Goal: Book appointment/travel/reservation

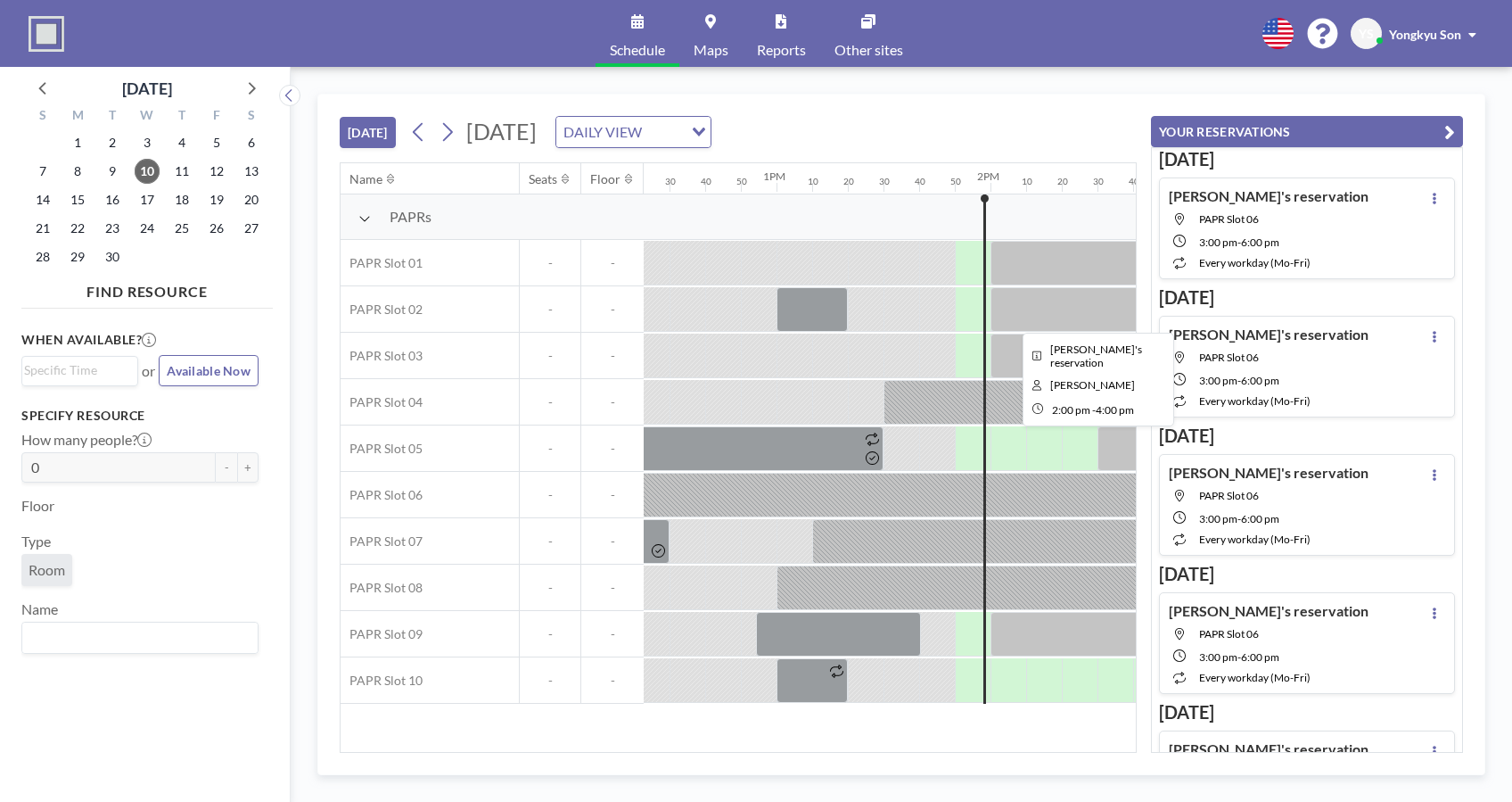
scroll to position [0, 2925]
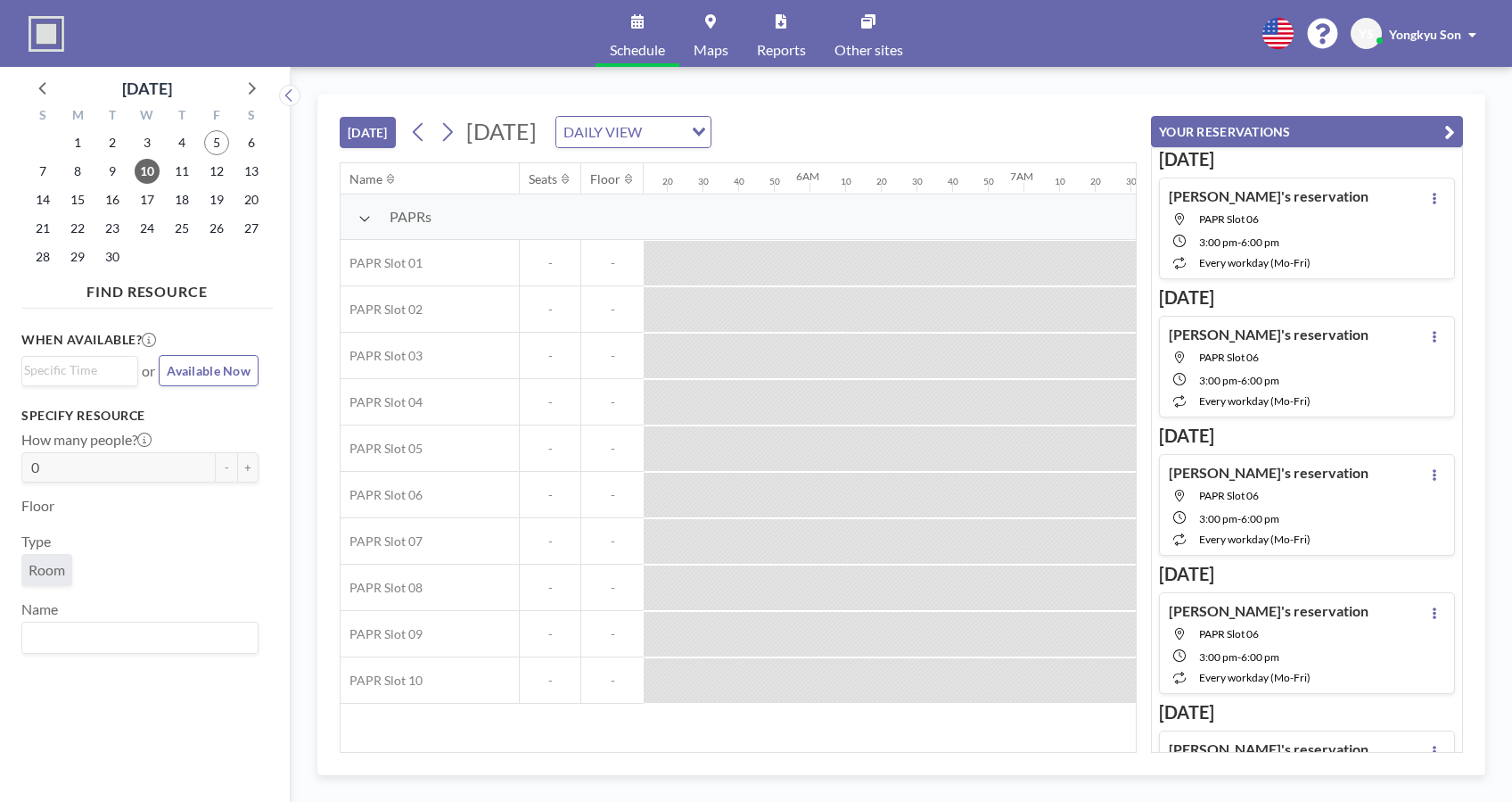
scroll to position [0, 1727]
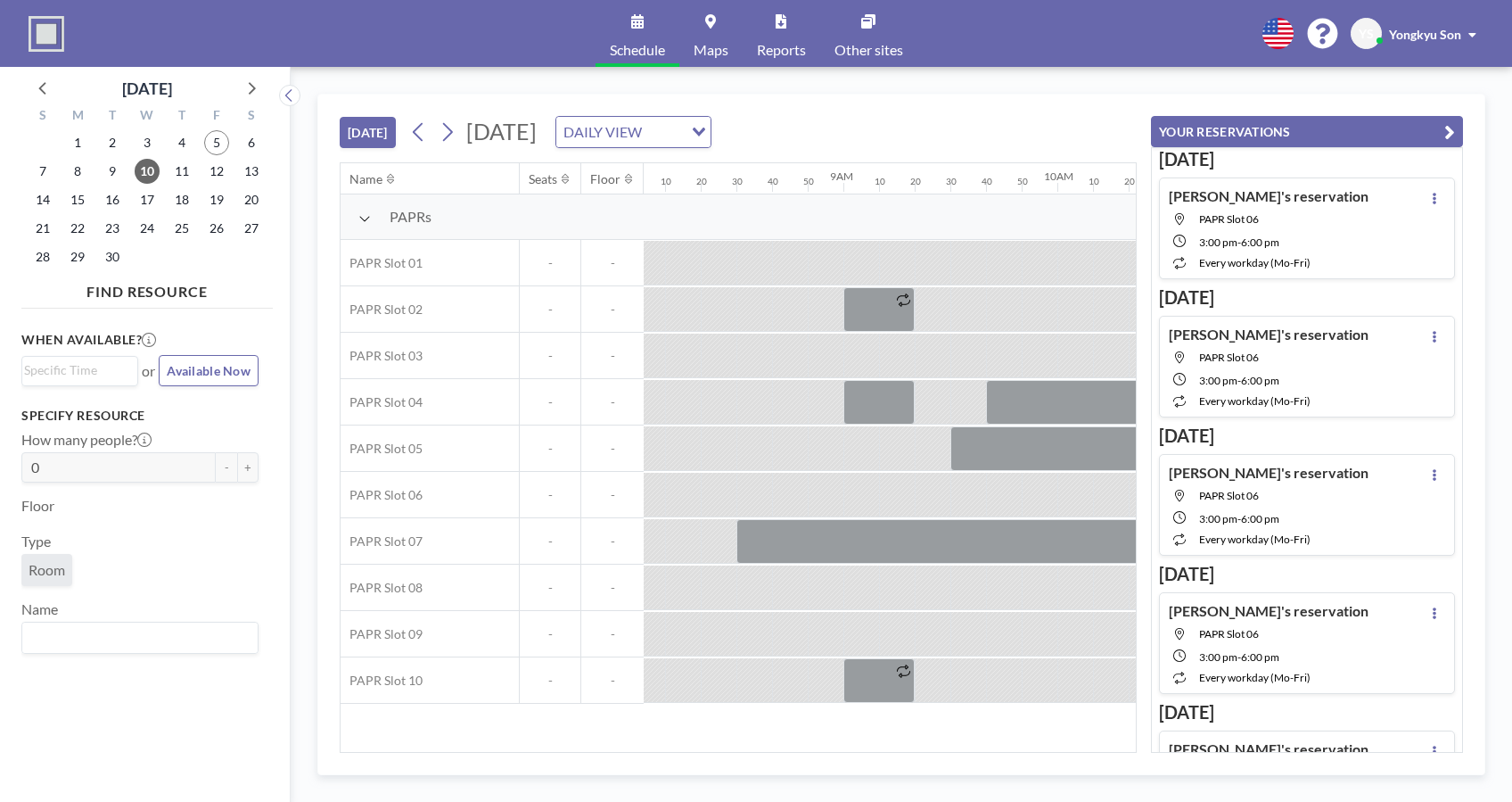
drag, startPoint x: 644, startPoint y: 728, endPoint x: 812, endPoint y: 721, distance: 168.1
click at [812, 721] on div "Name Seats Floor 12AM 10 20 30 40 50 1AM 10 20 30 40 50 2AM 10 20 30 40 50 3AM …" at bounding box center [738, 457] width 795 height 588
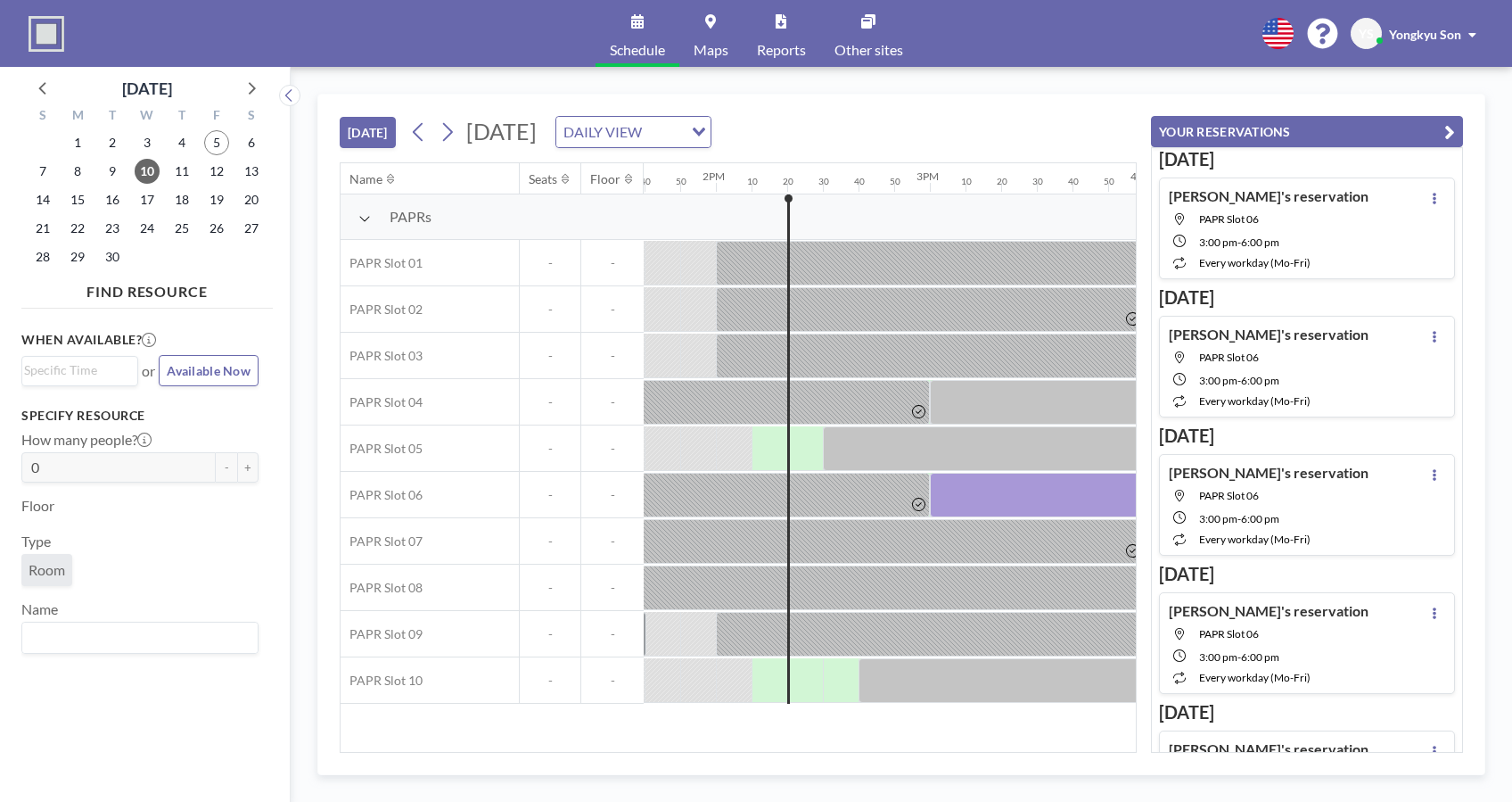
scroll to position [0, 2896]
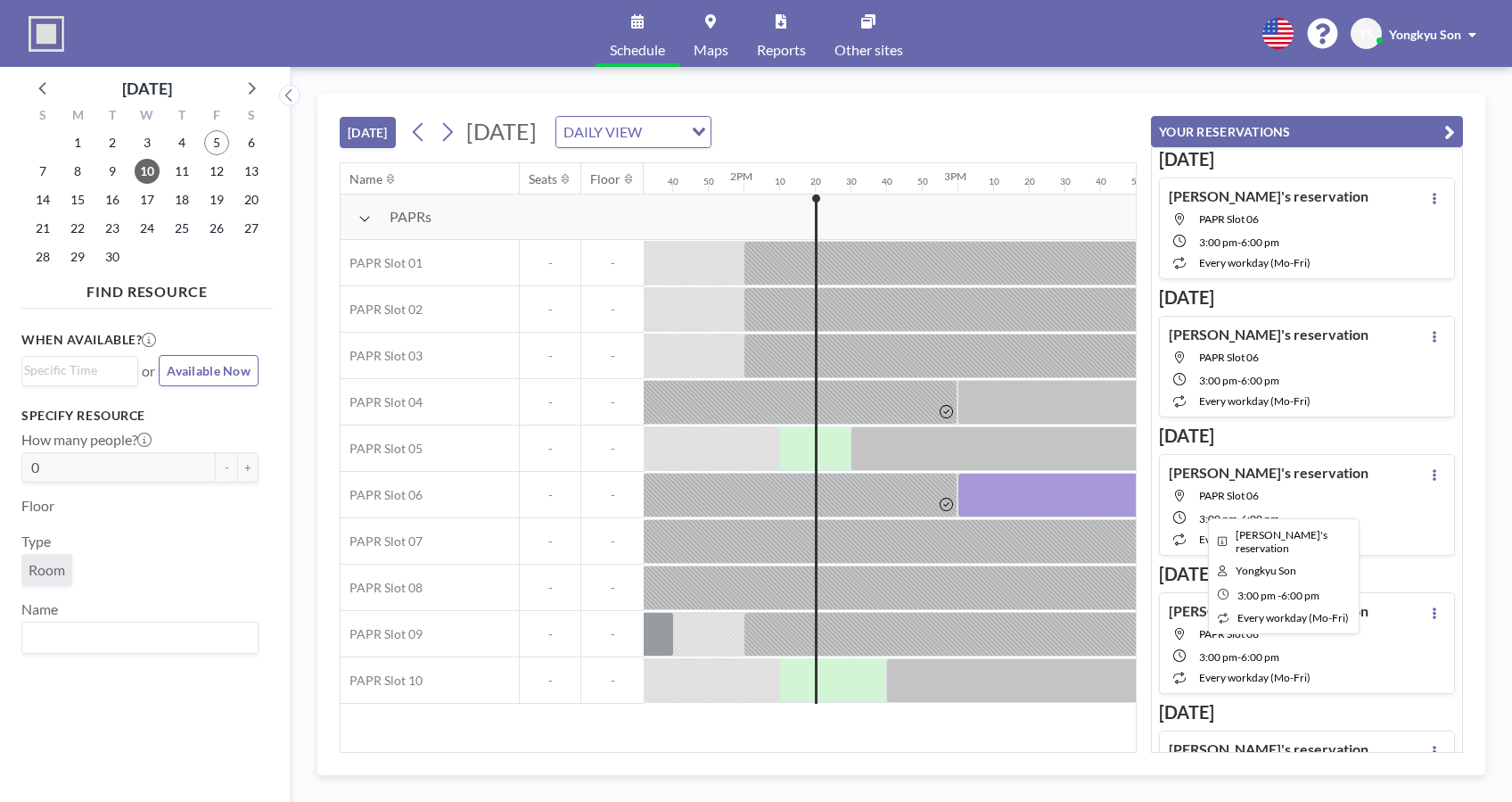
click at [993, 486] on div at bounding box center [1278, 494] width 642 height 45
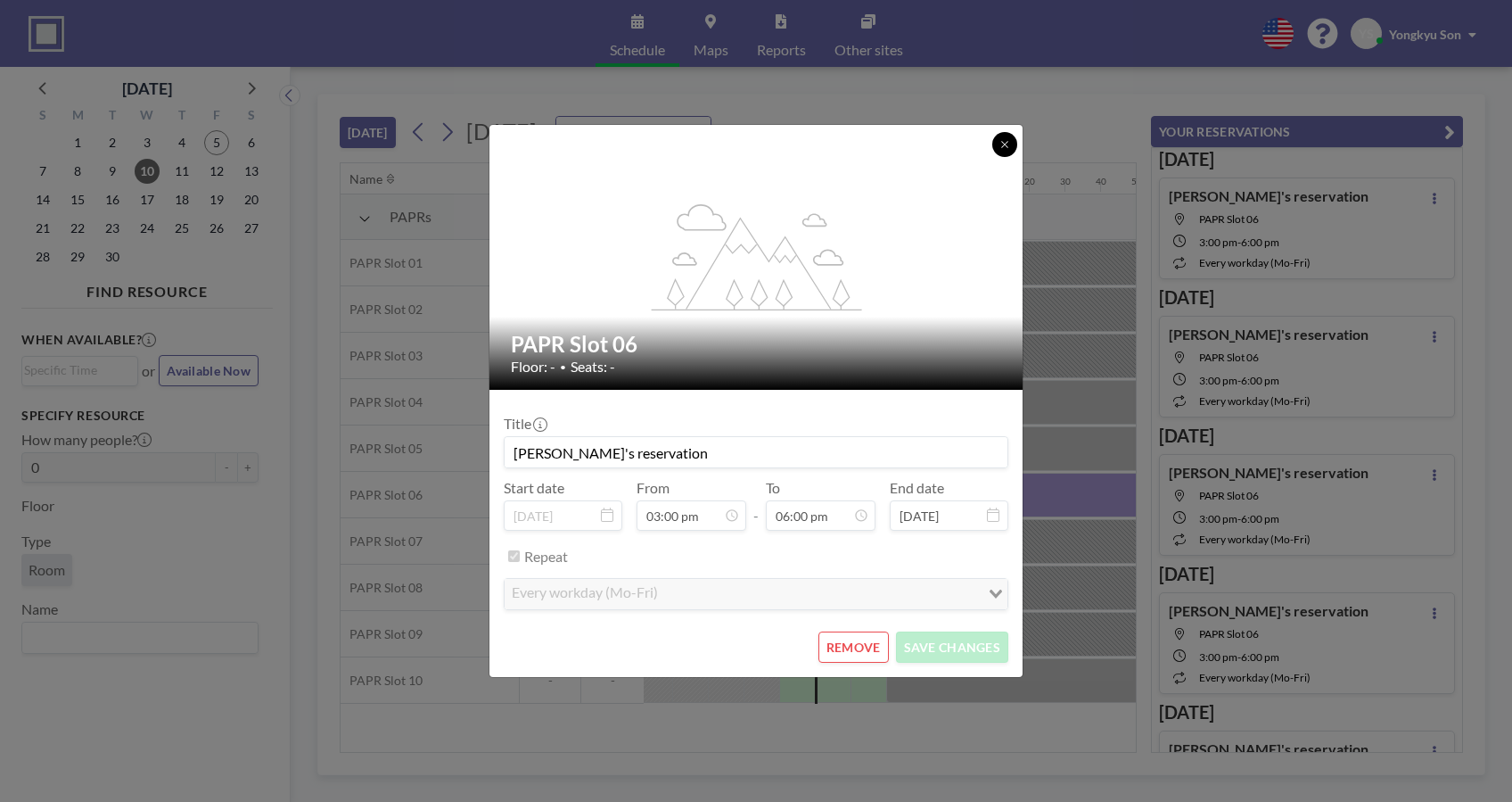
click at [1006, 143] on icon at bounding box center [1005, 144] width 11 height 11
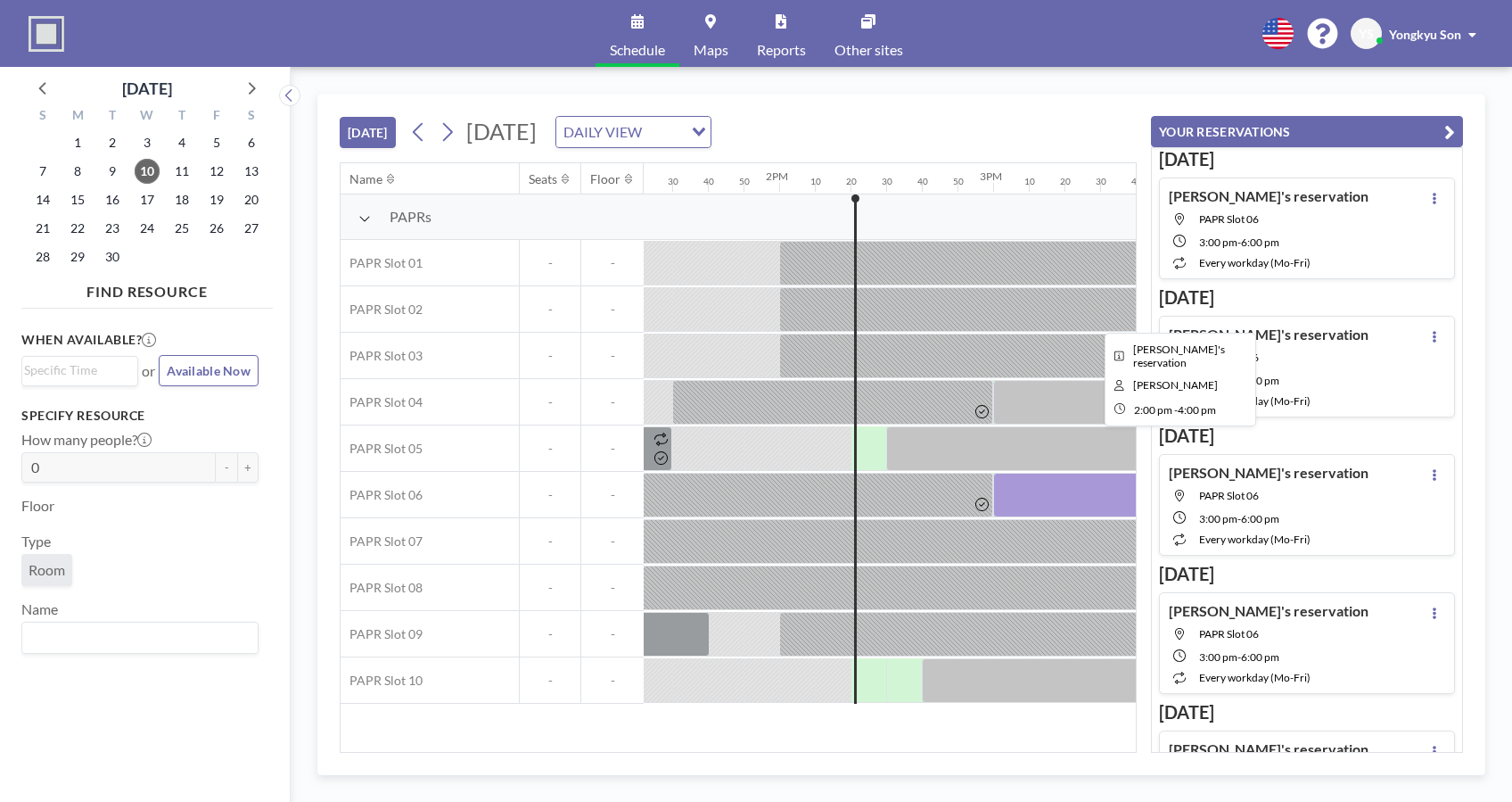
scroll to position [0, 3032]
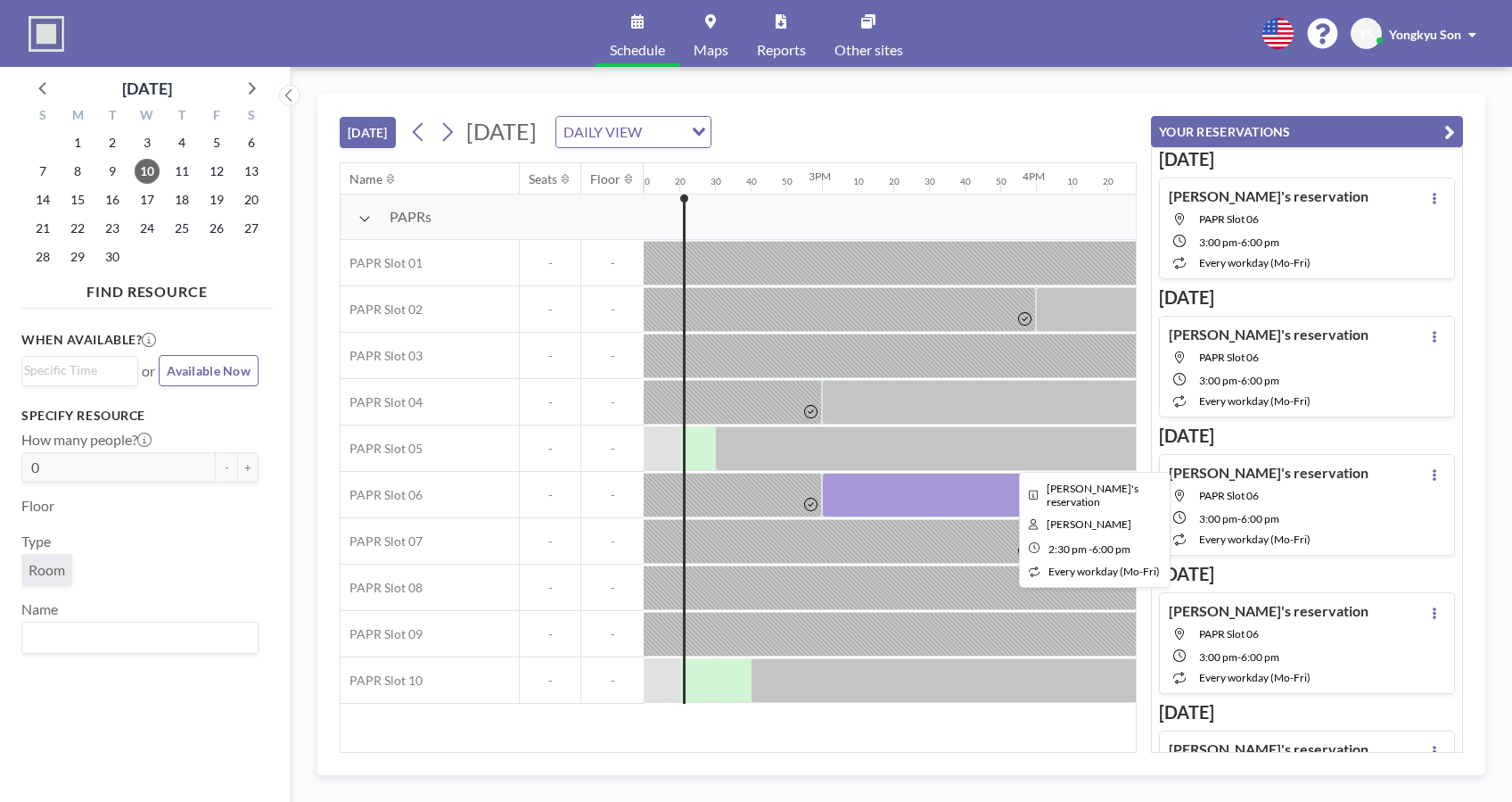
click at [778, 443] on div at bounding box center [1089, 448] width 749 height 45
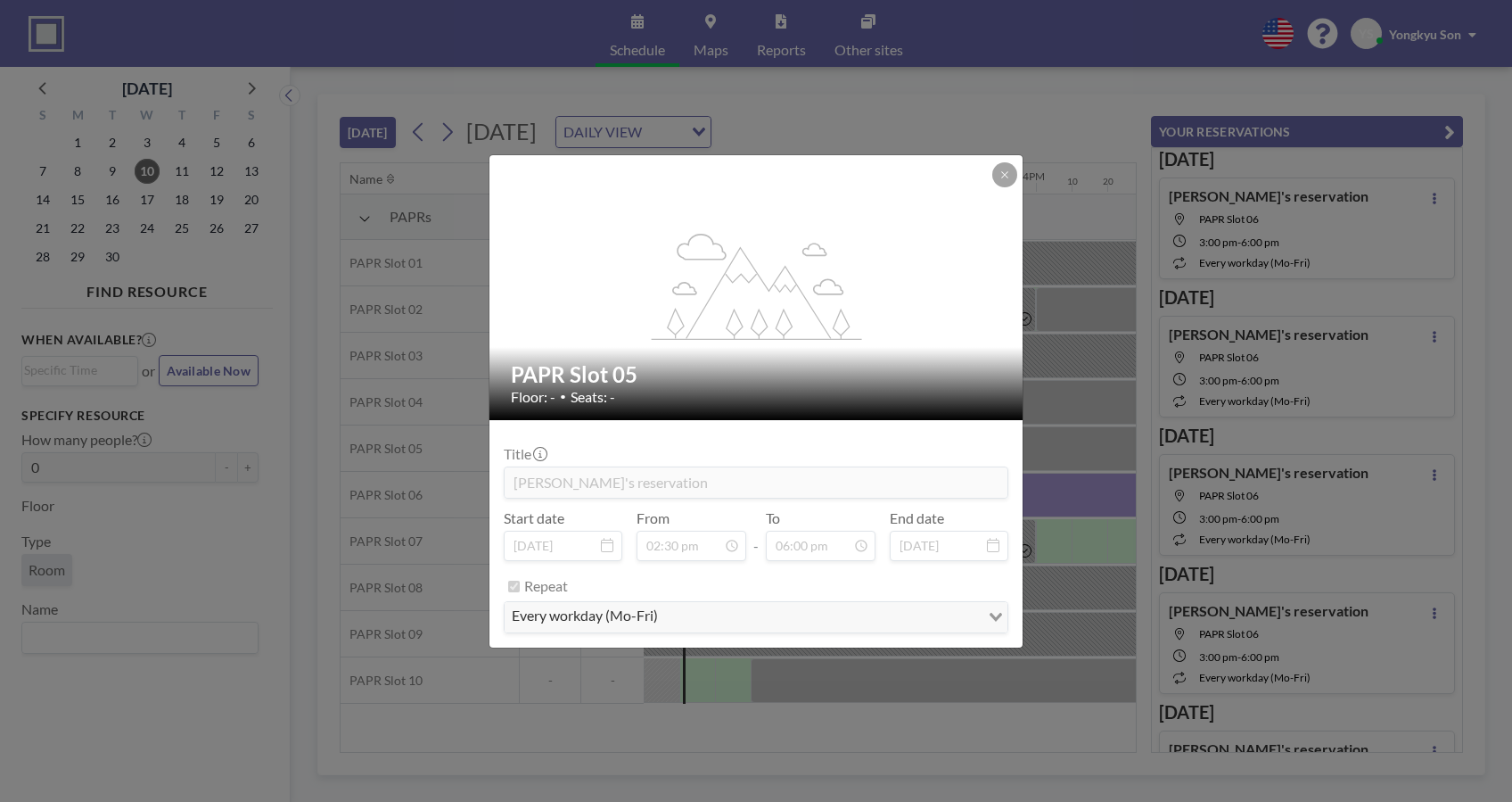
click at [1013, 177] on button at bounding box center [1005, 174] width 25 height 25
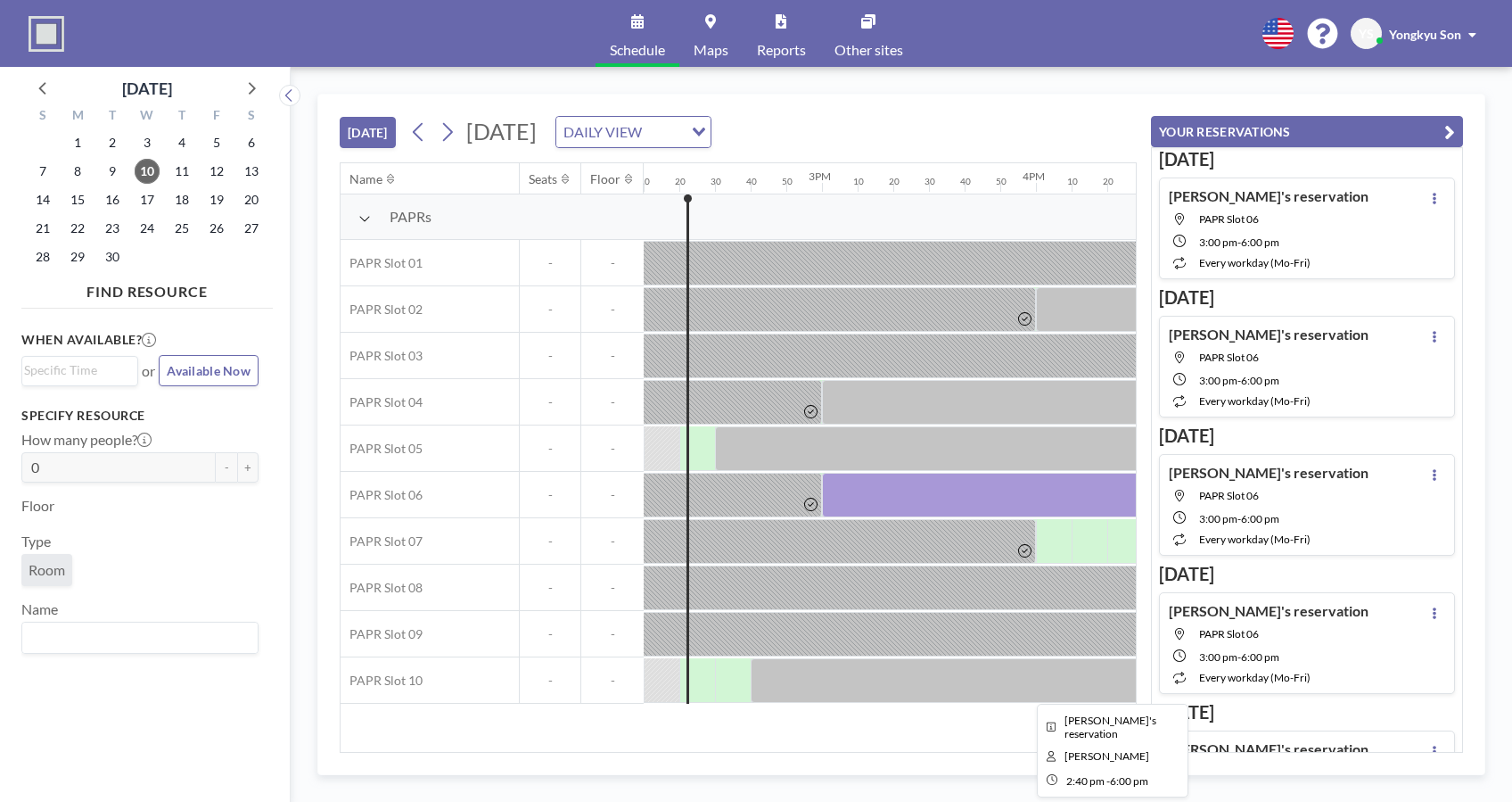
click at [814, 673] on div at bounding box center [1107, 679] width 713 height 45
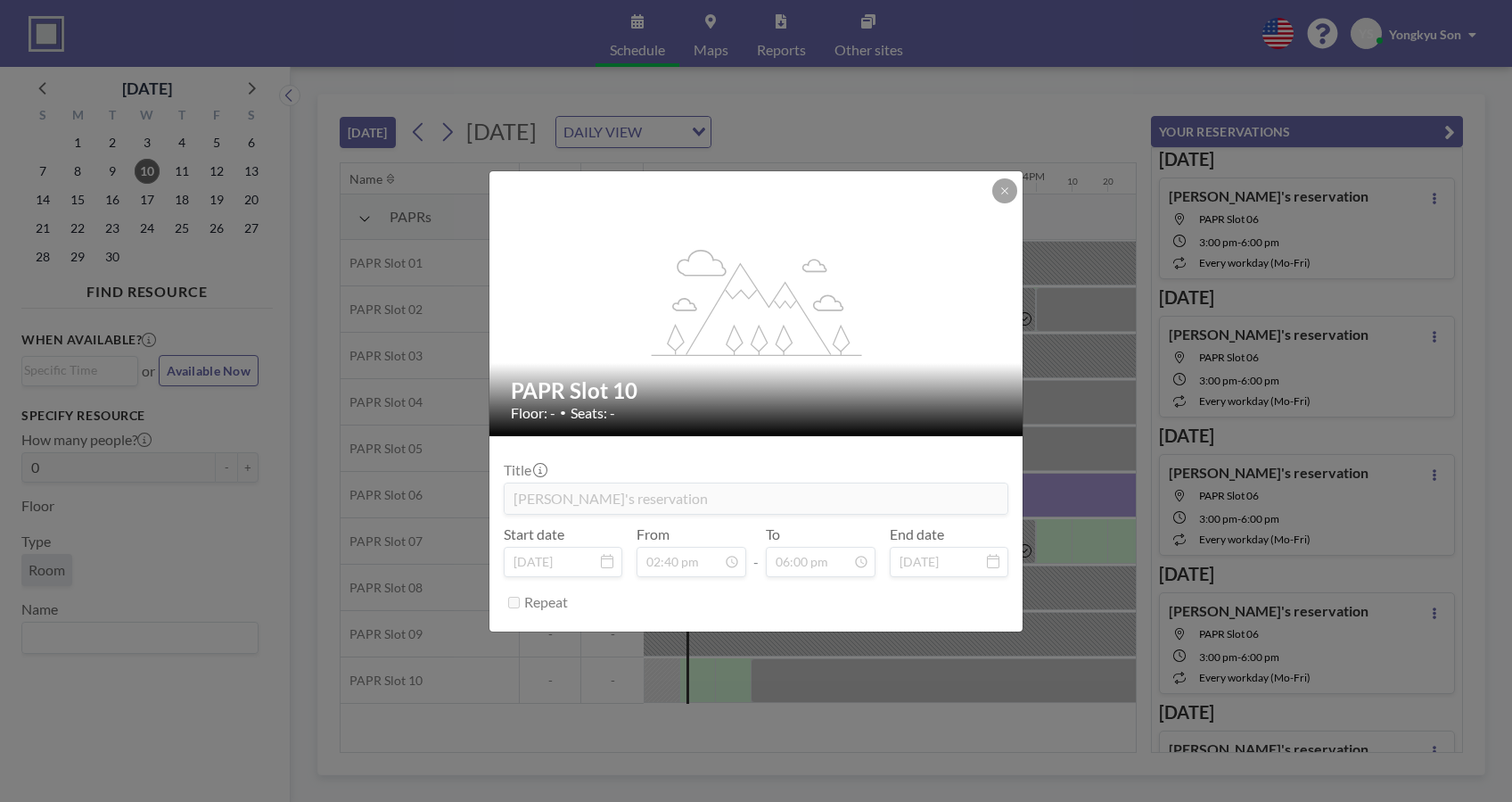
click at [814, 673] on div "flex-grow: 1.2; PAPR Slot 10 Floor: - • Seats: - Title Kyeongmin's reservation …" at bounding box center [756, 401] width 1512 height 802
